Goal: Information Seeking & Learning: Learn about a topic

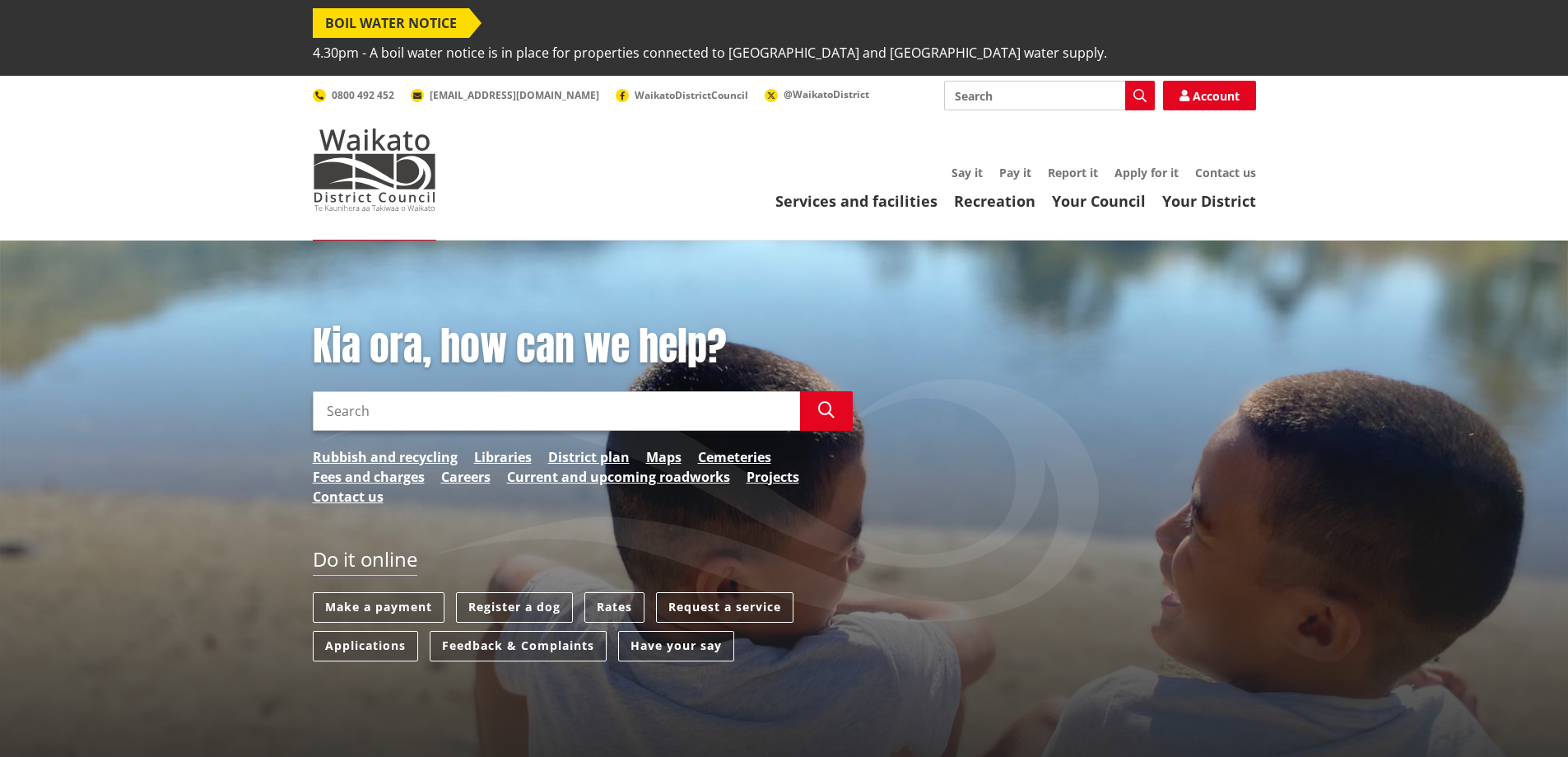
click at [387, 391] on input "Search" at bounding box center [556, 410] width 487 height 39
click at [1004, 80] on input "Search" at bounding box center [1049, 95] width 211 height 30
type input "property search"
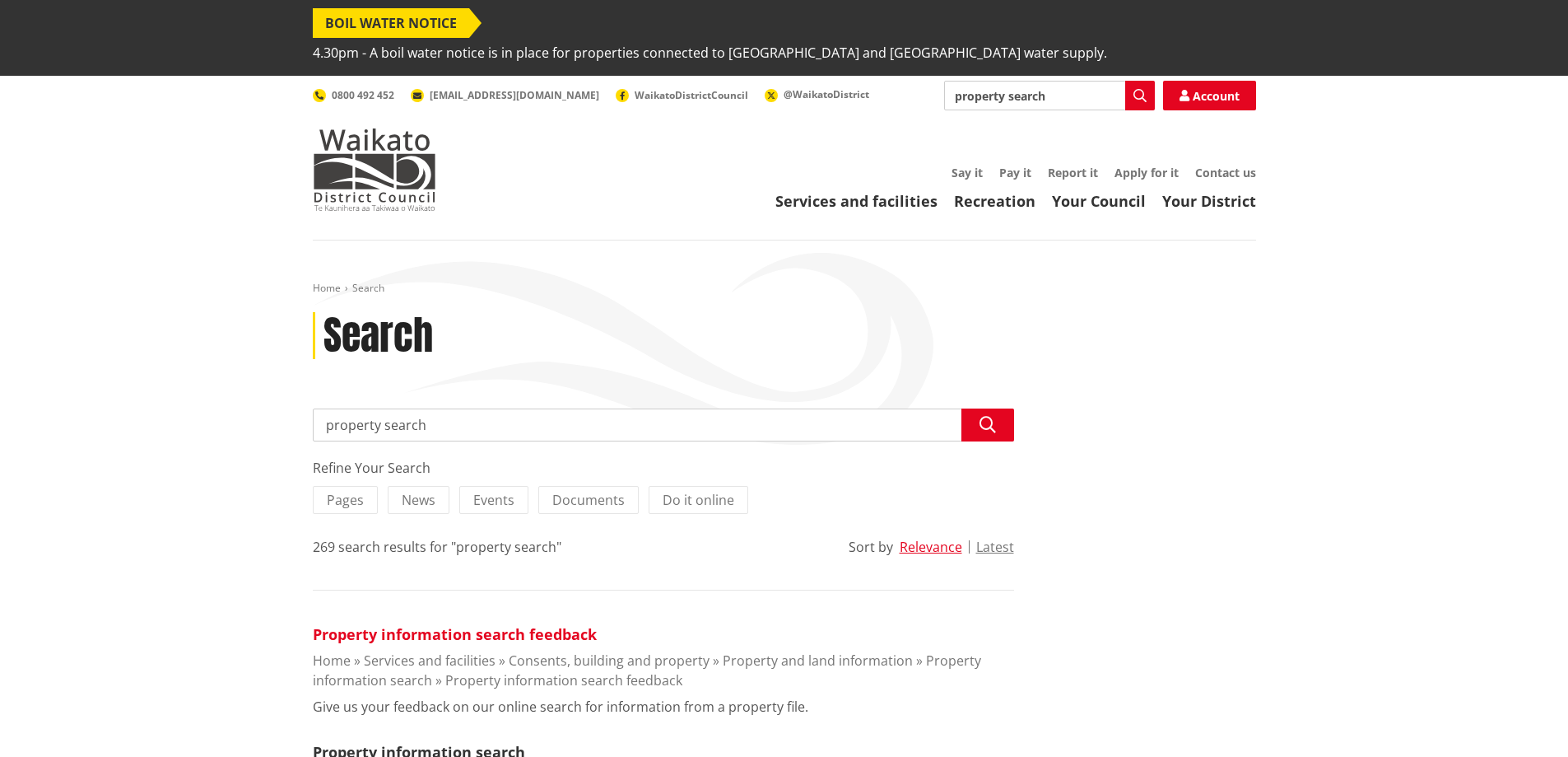
click at [490, 624] on link "Property information search feedback" at bounding box center [454, 634] width 284 height 20
click at [454, 742] on link "Property information search" at bounding box center [419, 751] width 212 height 20
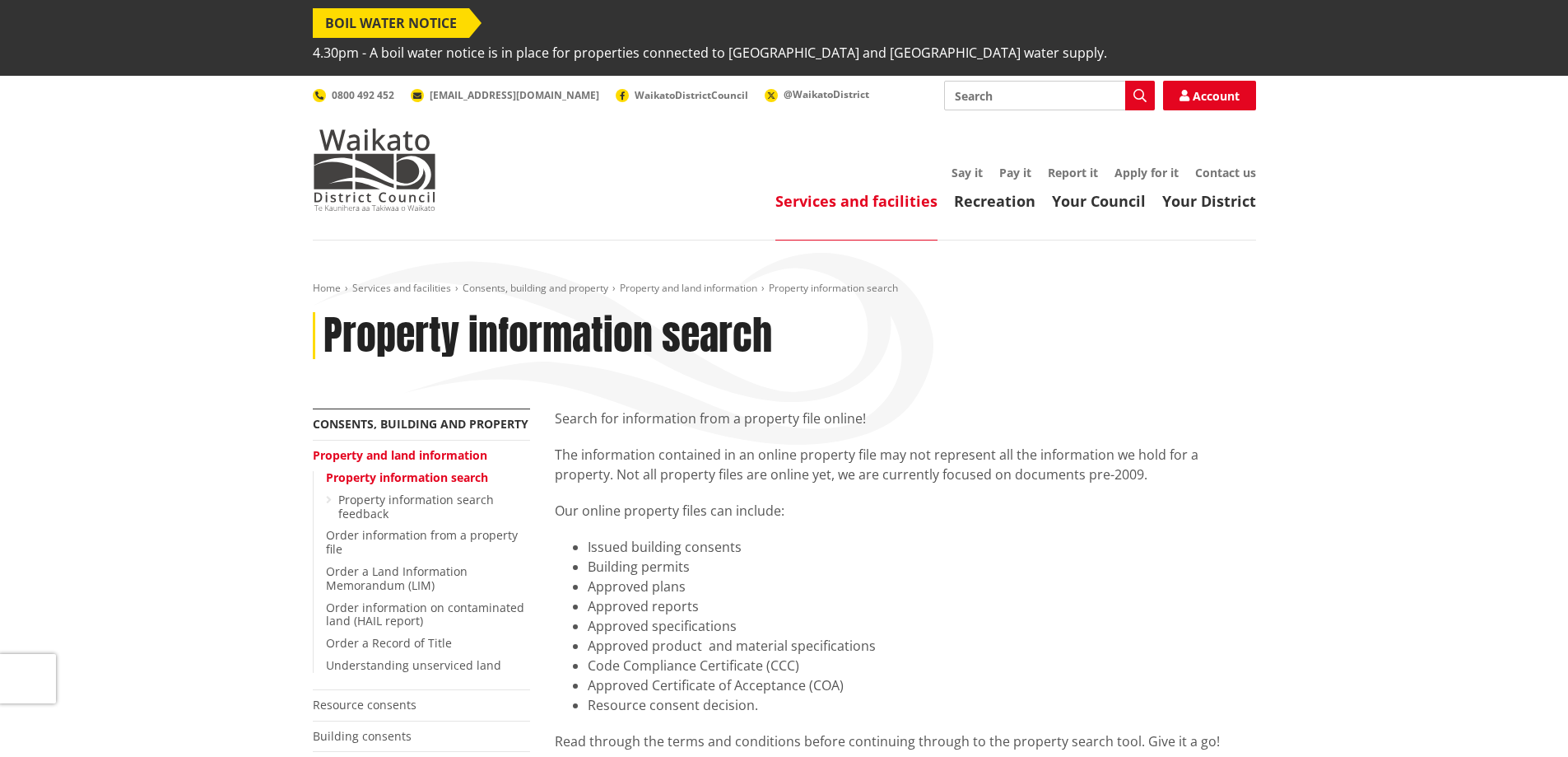
scroll to position [412, 0]
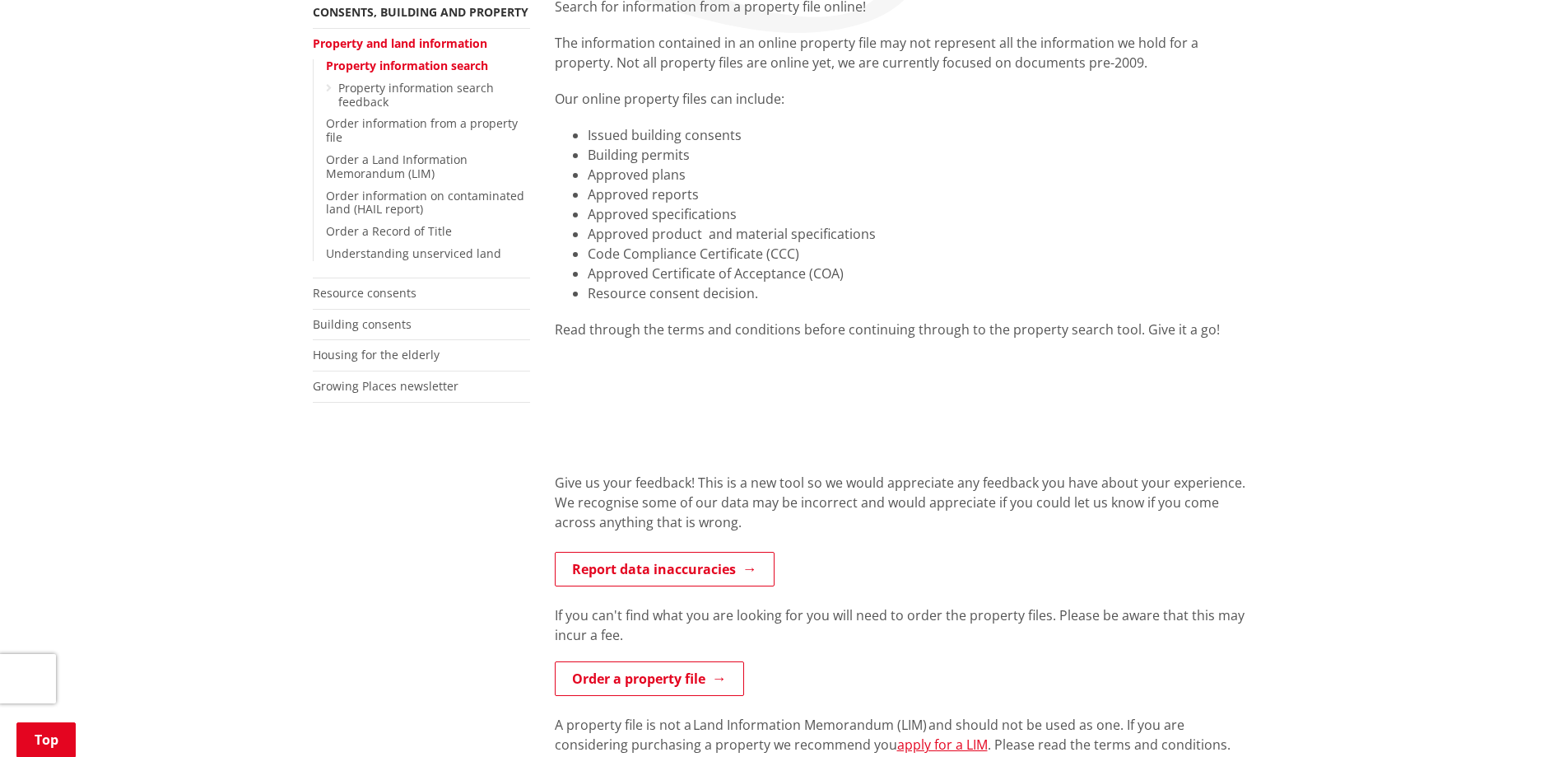
click at [1432, 98] on div "Home Services and facilities Consents, building and property Property and land …" at bounding box center [784, 478] width 1568 height 1298
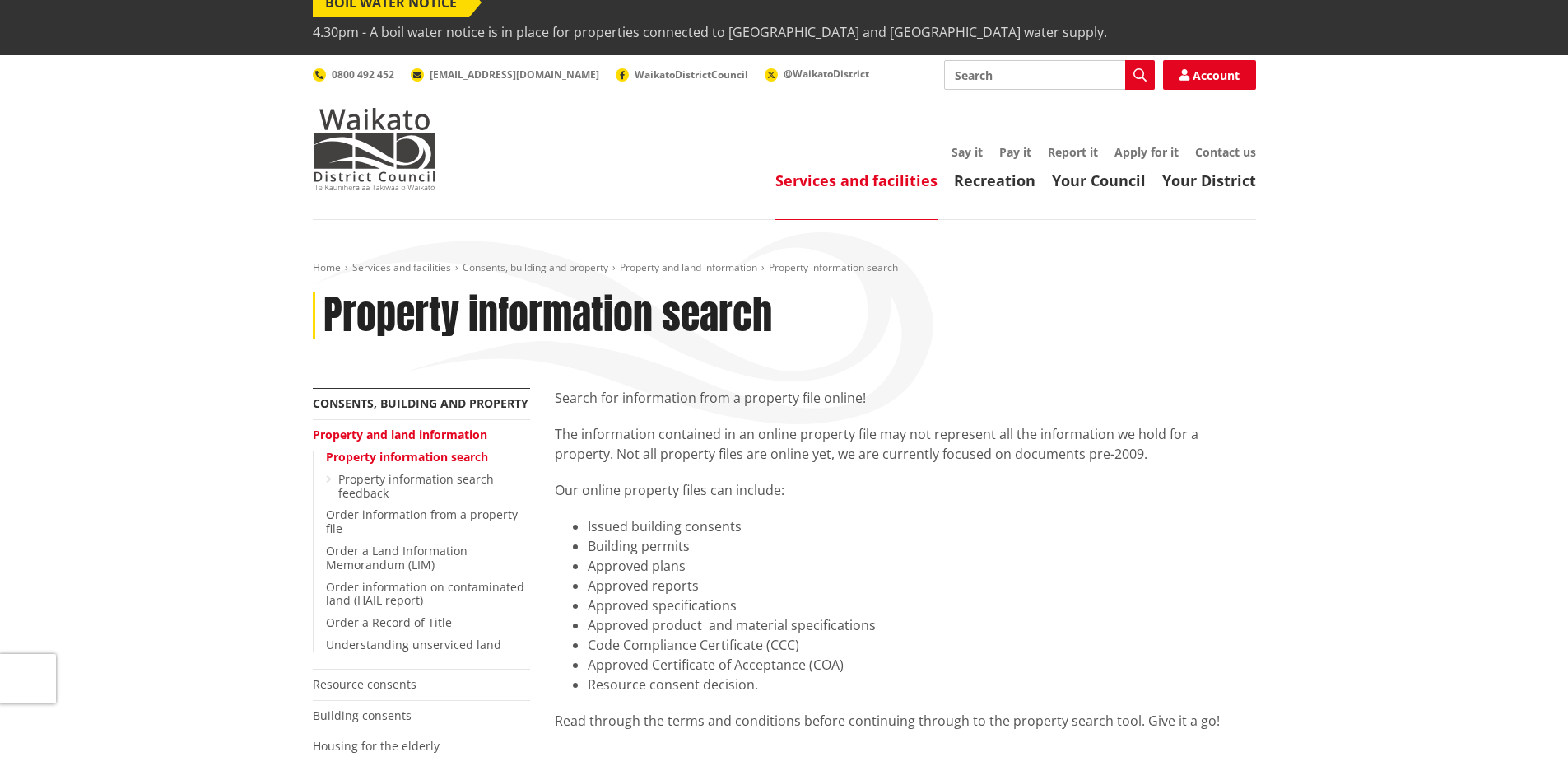
scroll to position [0, 0]
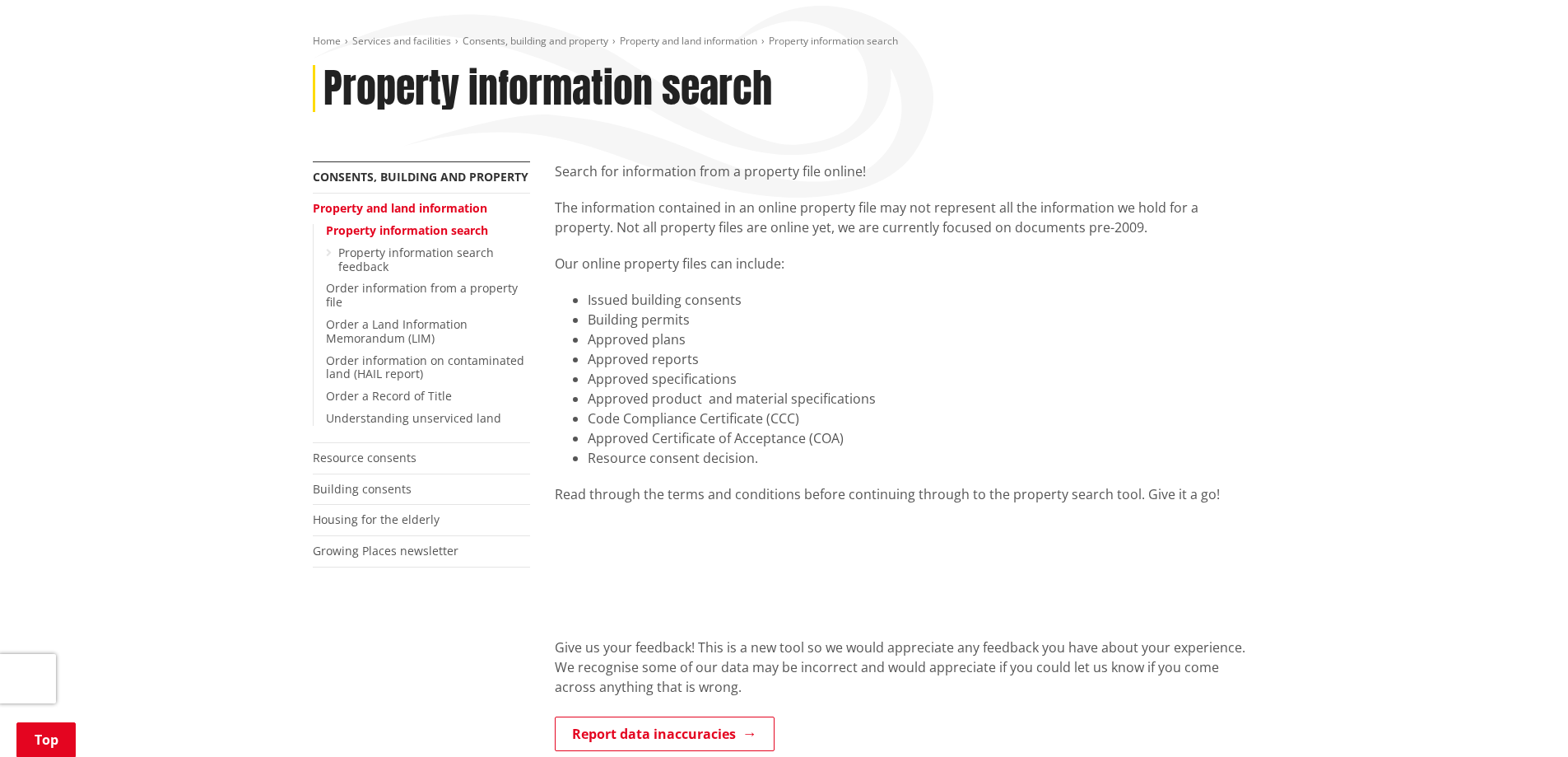
scroll to position [103, 0]
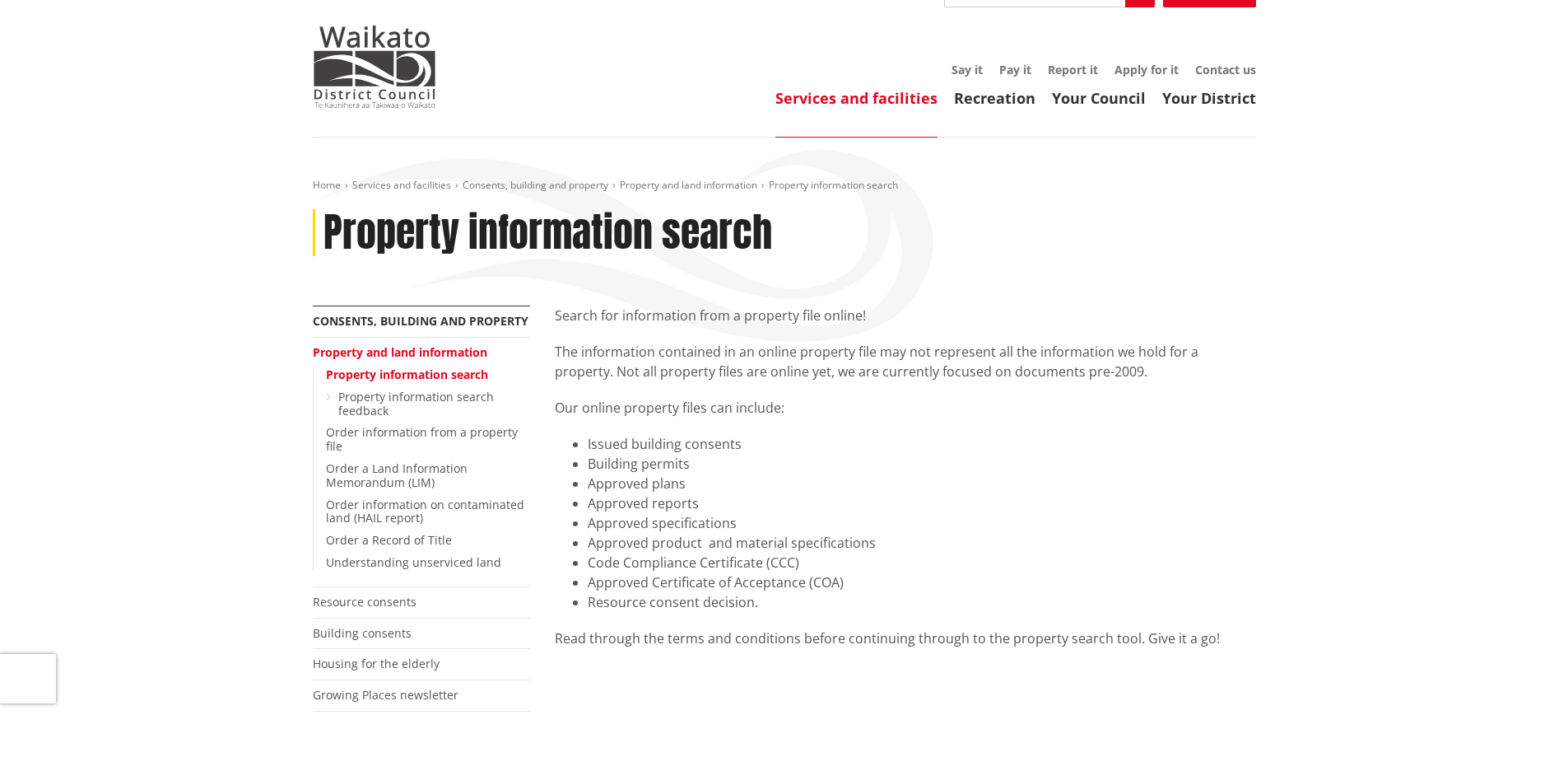
click at [1167, 513] on li "Approved specifications" at bounding box center [922, 523] width 669 height 20
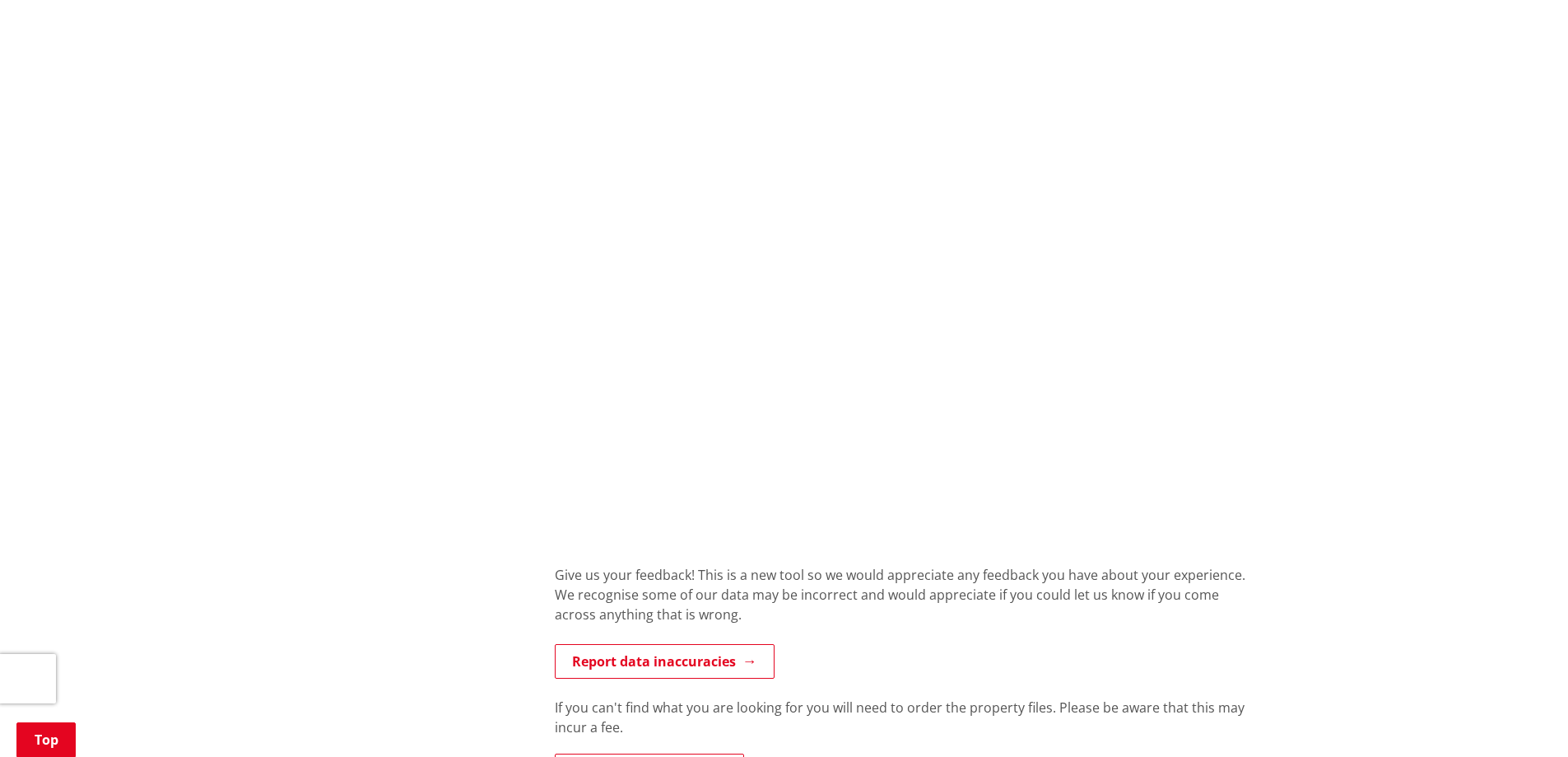
scroll to position [844, 0]
